Goal: Transaction & Acquisition: Download file/media

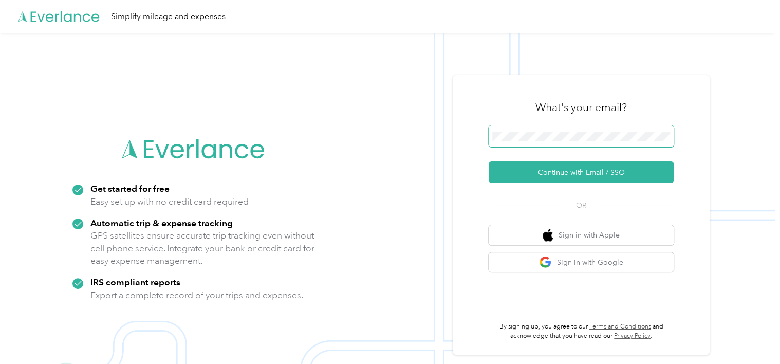
click at [540, 130] on span at bounding box center [581, 136] width 185 height 22
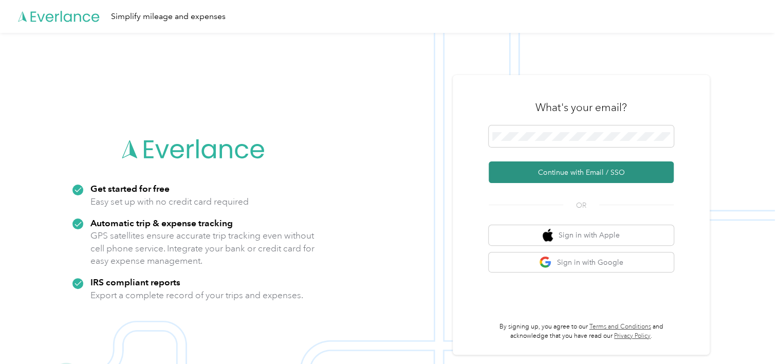
click at [537, 174] on button "Continue with Email / SSO" at bounding box center [581, 172] width 185 height 22
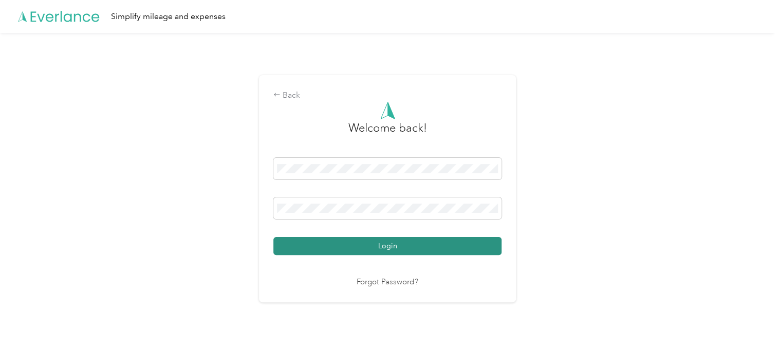
click at [386, 250] on button "Login" at bounding box center [388, 246] width 228 height 18
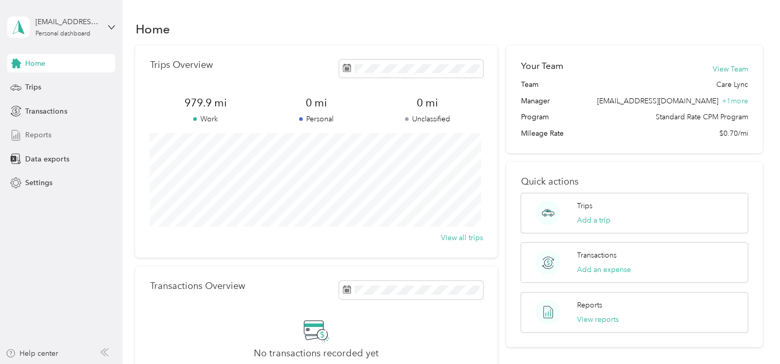
click at [41, 135] on span "Reports" at bounding box center [38, 135] width 26 height 11
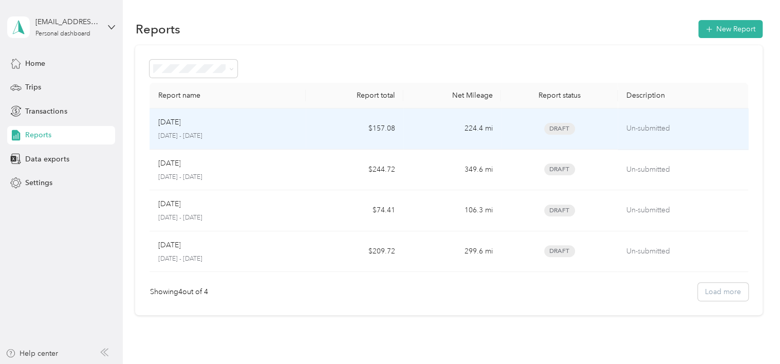
click at [230, 130] on div "Aug [DATE] - [DATE]" at bounding box center [228, 129] width 140 height 24
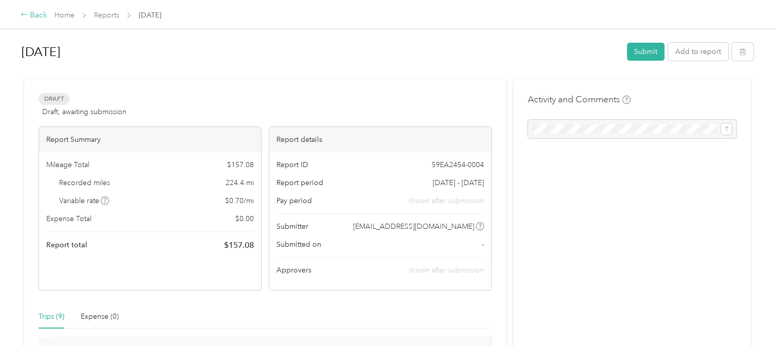
click at [29, 16] on div "Back" at bounding box center [34, 15] width 27 height 12
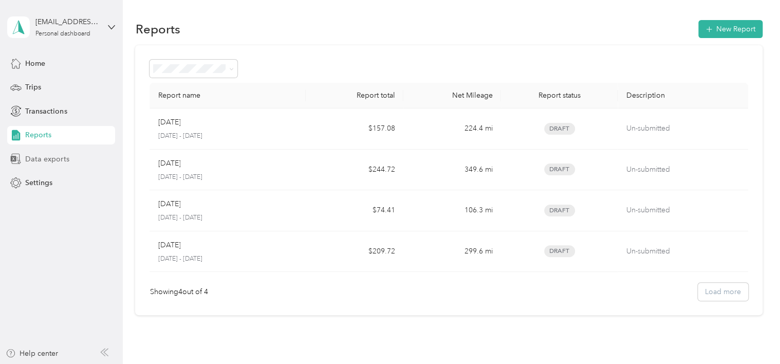
click at [38, 159] on span "Data exports" at bounding box center [47, 159] width 44 height 11
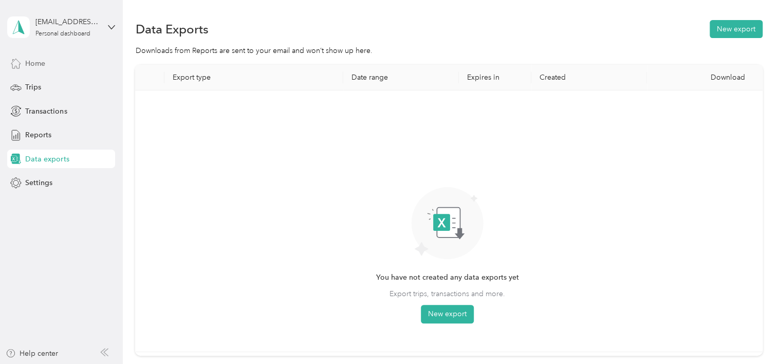
click at [27, 63] on span "Home" at bounding box center [35, 63] width 20 height 11
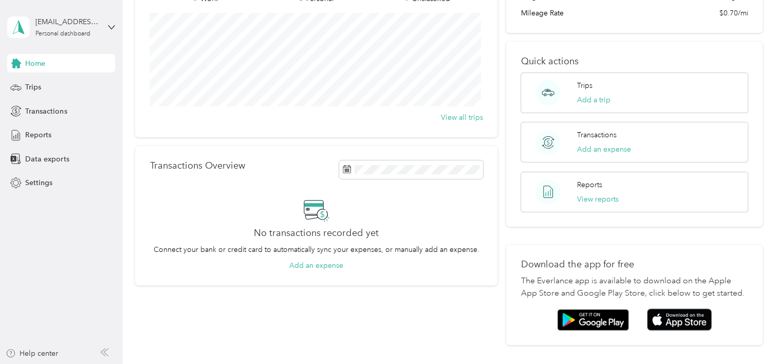
scroll to position [121, 0]
click at [589, 195] on button "View reports" at bounding box center [598, 198] width 42 height 11
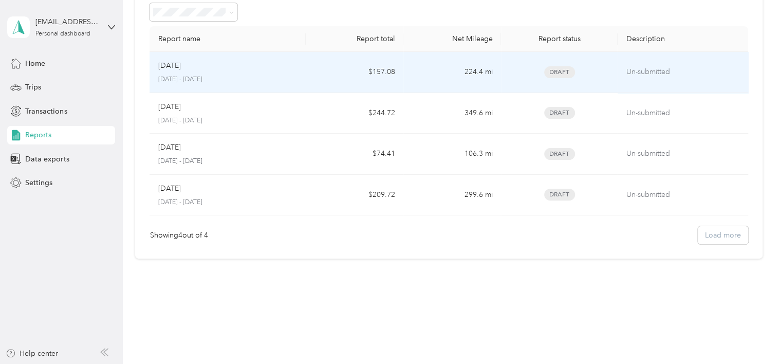
drag, startPoint x: 247, startPoint y: 74, endPoint x: 190, endPoint y: 69, distance: 56.8
click at [190, 69] on div "[DATE]" at bounding box center [228, 65] width 140 height 11
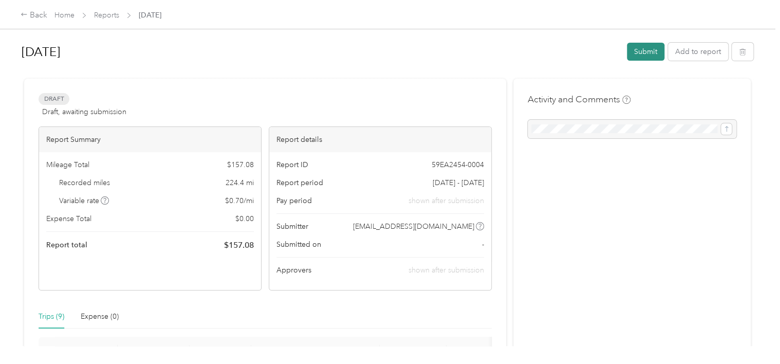
click at [649, 54] on button "Submit" at bounding box center [646, 52] width 38 height 18
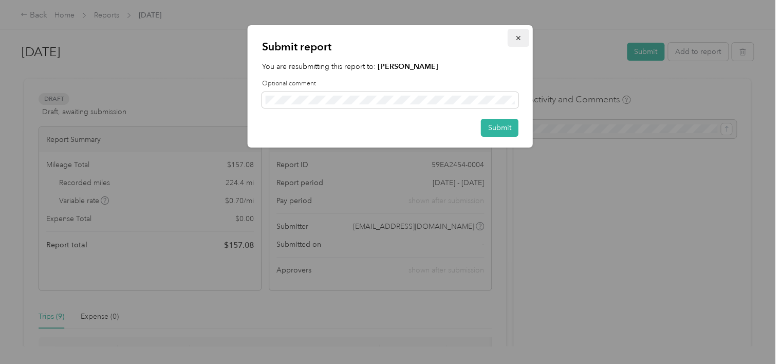
click at [517, 40] on icon "button" at bounding box center [518, 37] width 7 height 7
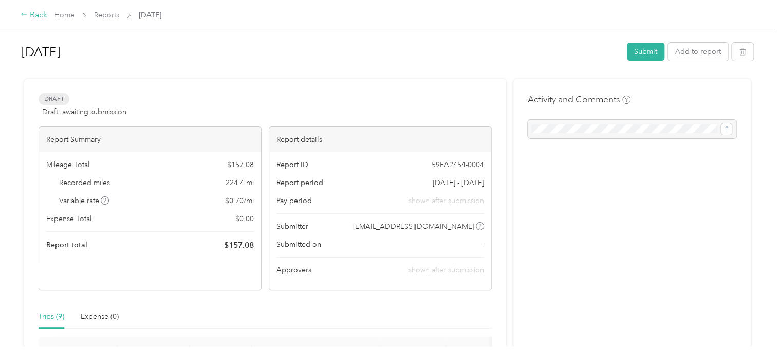
click at [28, 14] on div "Back" at bounding box center [34, 15] width 27 height 12
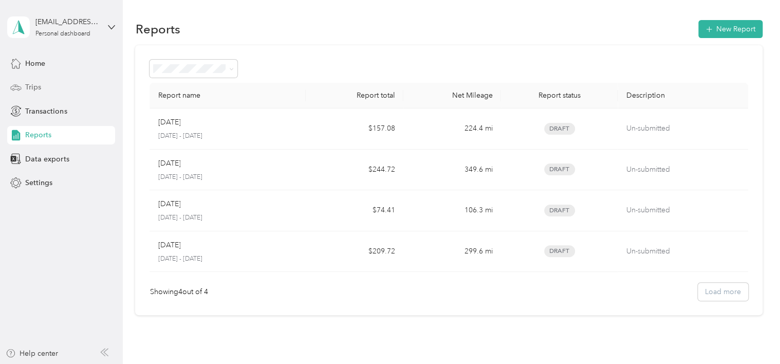
click at [33, 87] on span "Trips" at bounding box center [33, 87] width 16 height 11
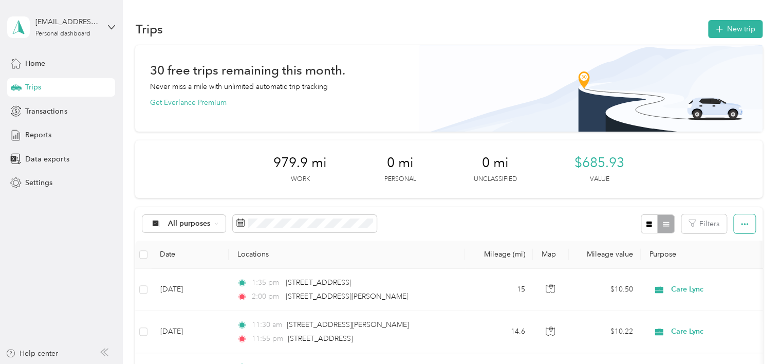
click at [742, 224] on icon "button" at bounding box center [744, 224] width 7 height 2
click at [730, 262] on span "Export" at bounding box center [728, 261] width 22 height 9
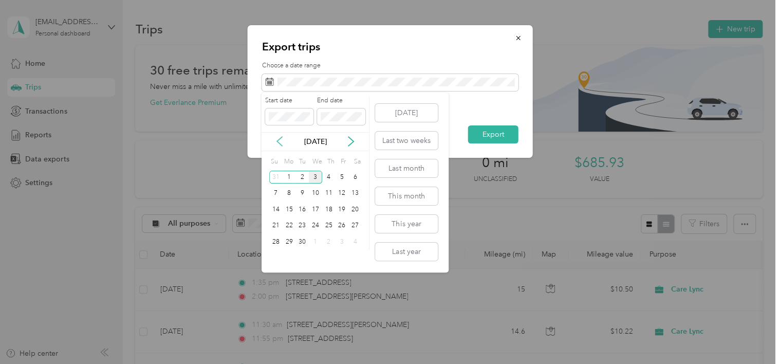
click at [282, 144] on icon at bounding box center [280, 141] width 10 height 10
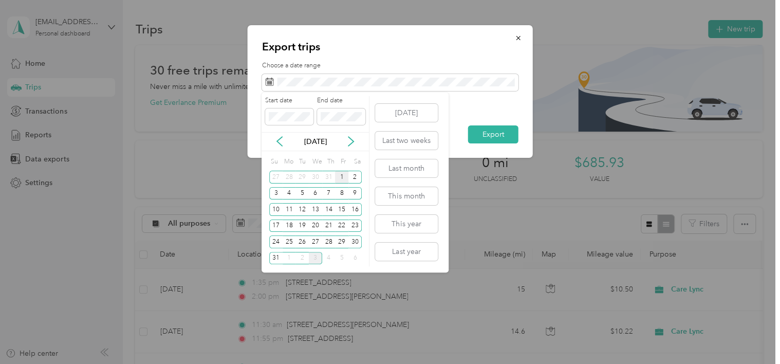
click at [341, 177] on div "1" at bounding box center [341, 177] width 13 height 13
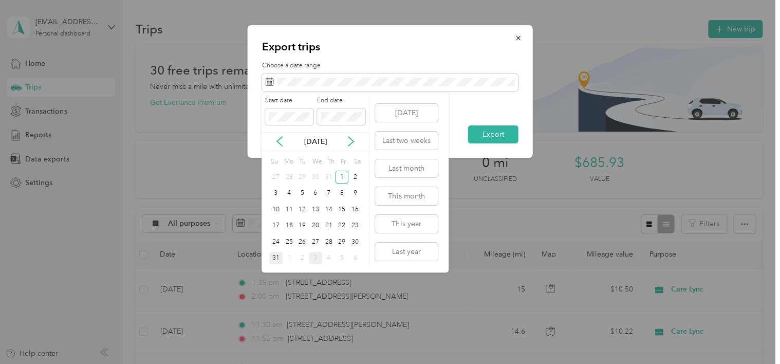
click at [277, 258] on div "31" at bounding box center [275, 258] width 13 height 13
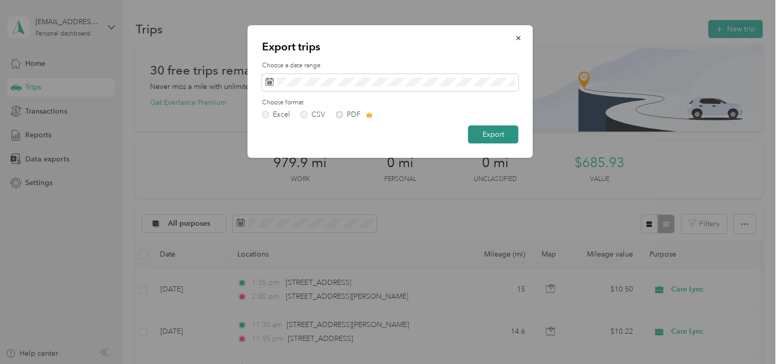
click at [498, 138] on button "Export" at bounding box center [493, 134] width 50 height 18
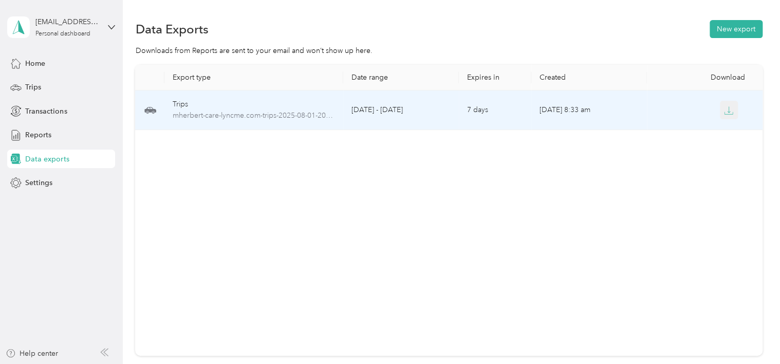
click at [725, 114] on icon "button" at bounding box center [729, 113] width 8 height 2
